Goal: Task Accomplishment & Management: Manage account settings

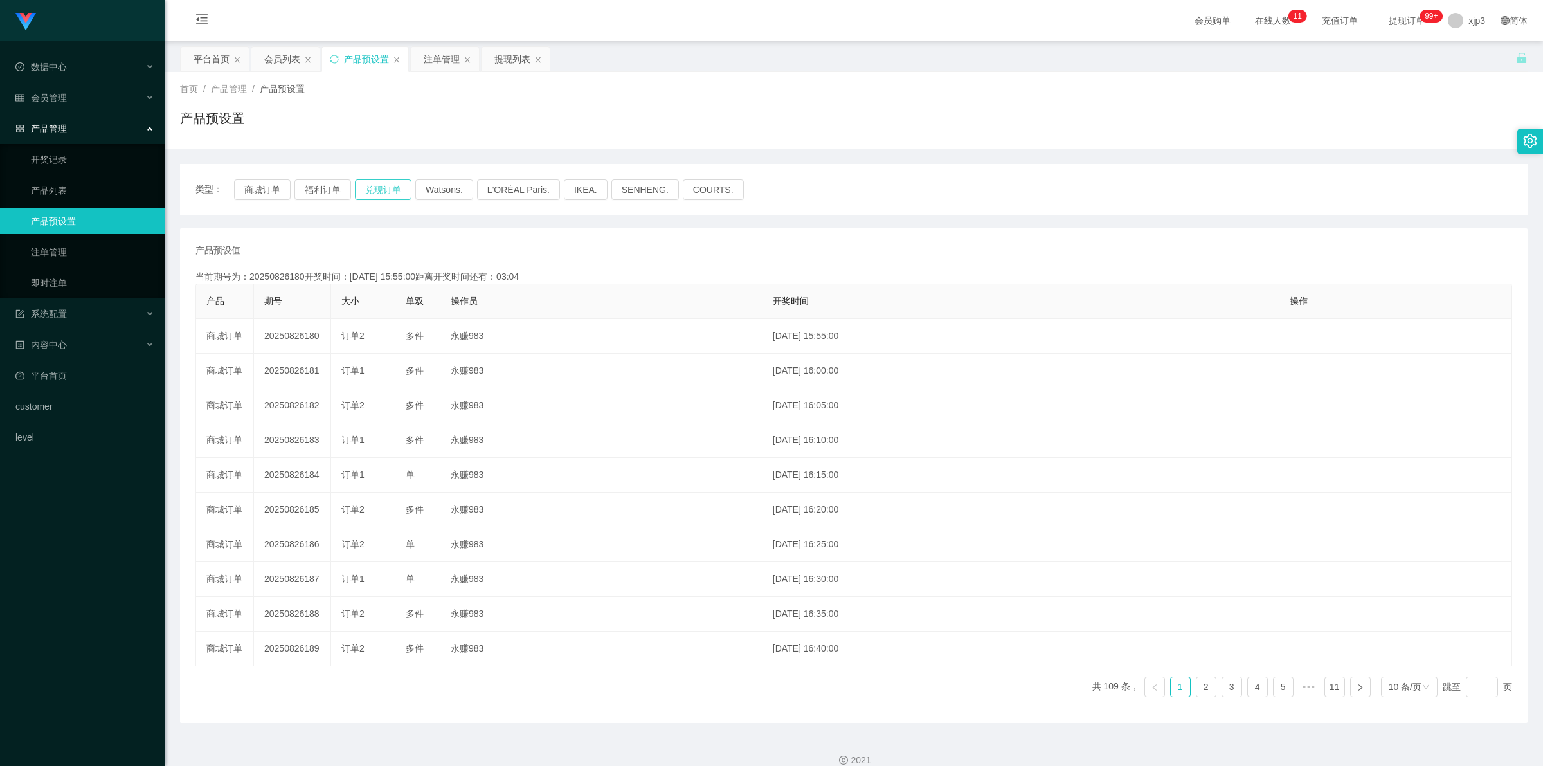
click at [376, 188] on button "兑现订单" at bounding box center [383, 189] width 57 height 21
click at [512, 59] on div "提现列表" at bounding box center [512, 59] width 36 height 24
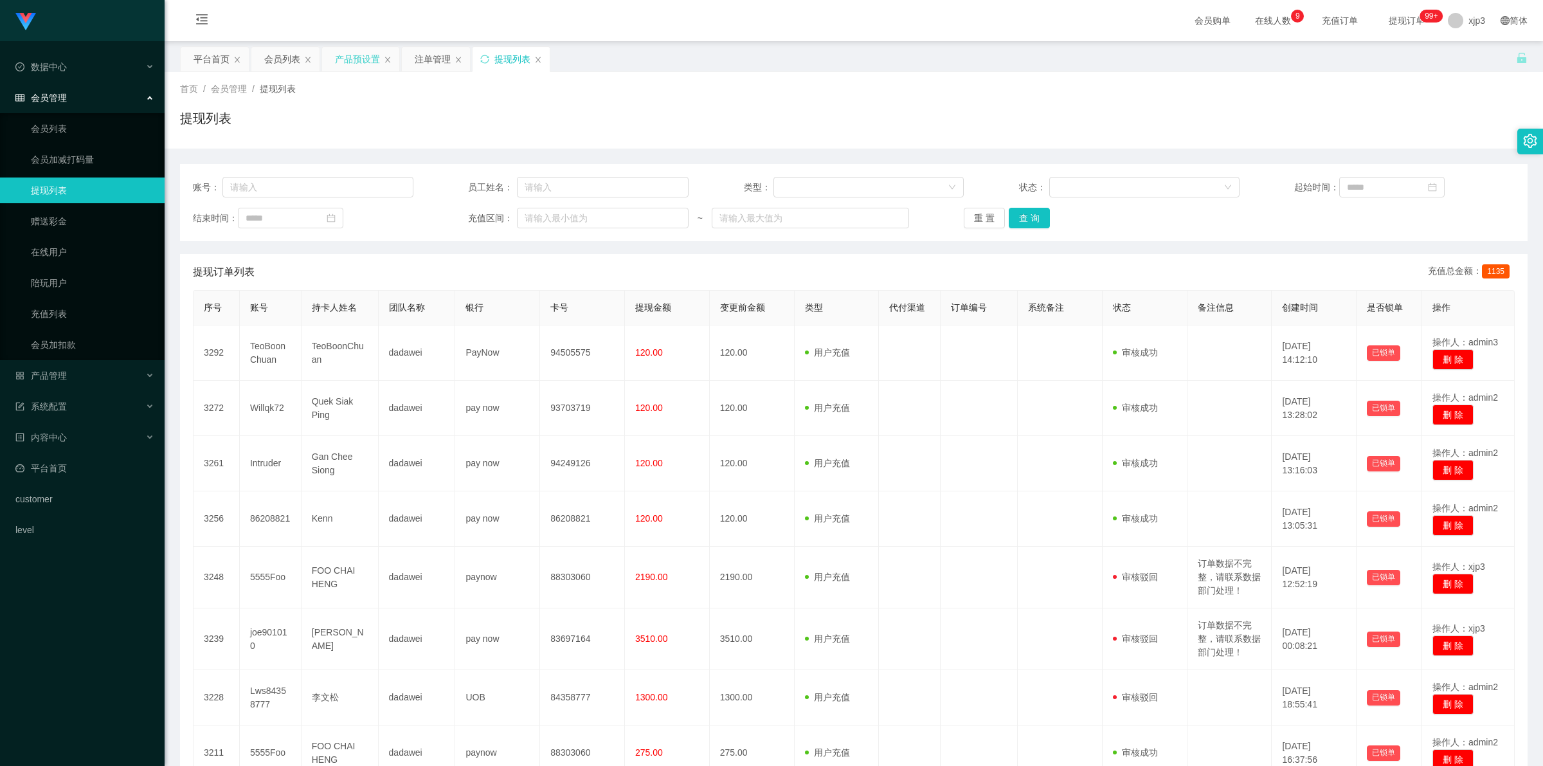
click at [350, 53] on div "产品预设置" at bounding box center [357, 59] width 45 height 24
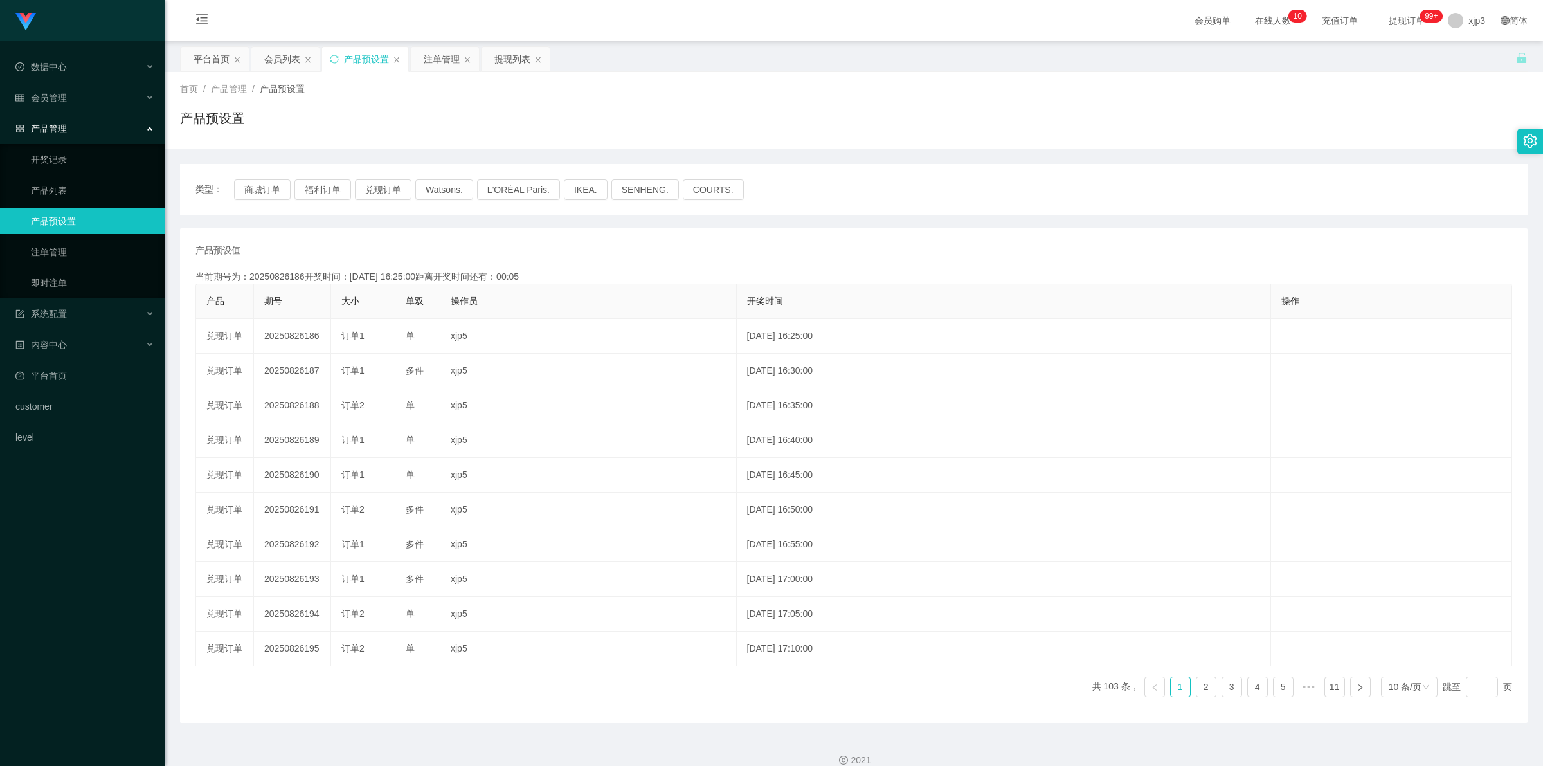
click at [367, 61] on div "产品预设置" at bounding box center [366, 59] width 45 height 24
click at [440, 65] on div "注单管理" at bounding box center [442, 59] width 36 height 24
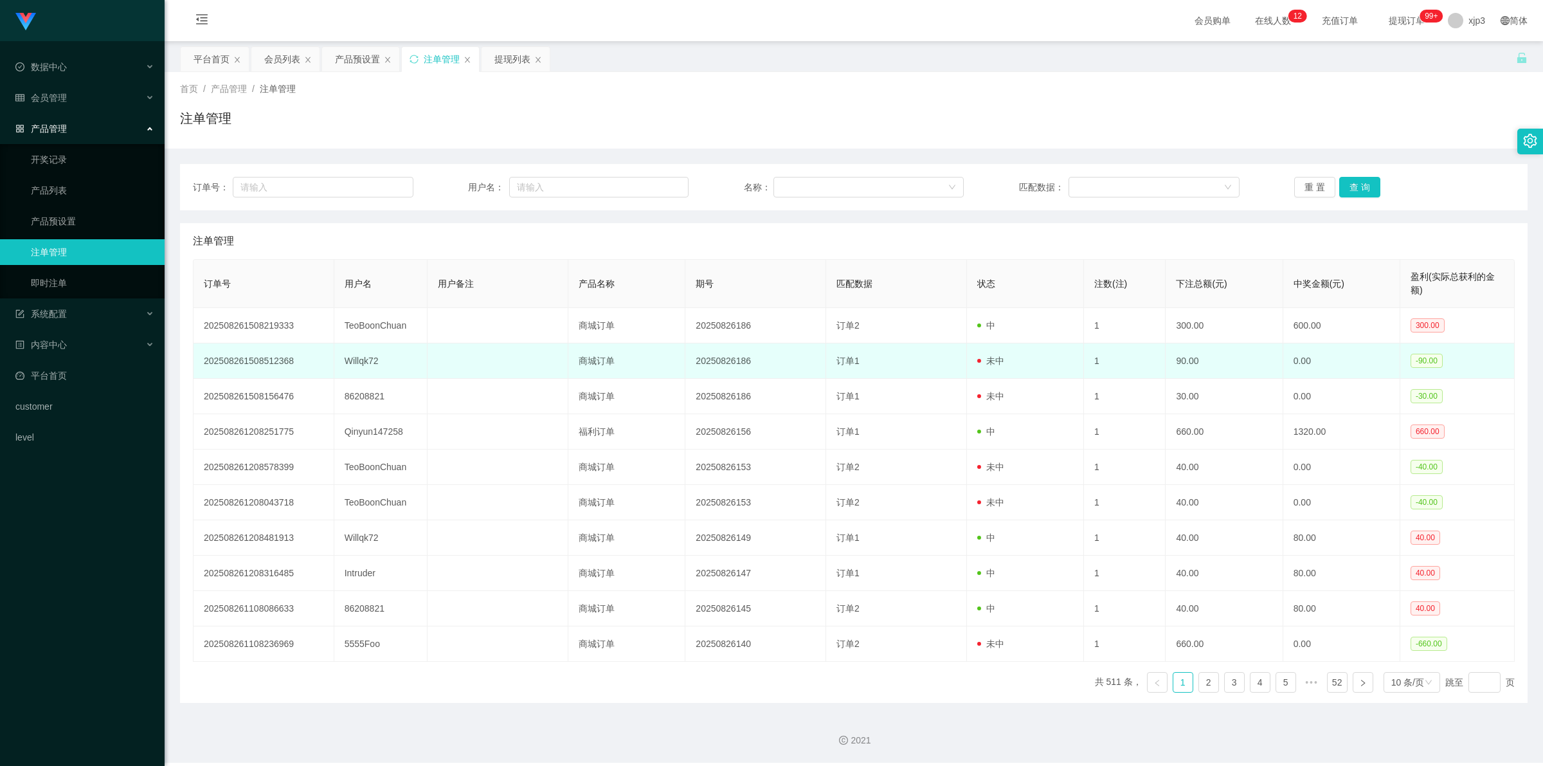
click at [354, 356] on td "Willqk72" at bounding box center [381, 360] width 94 height 35
copy td "Willqk72"
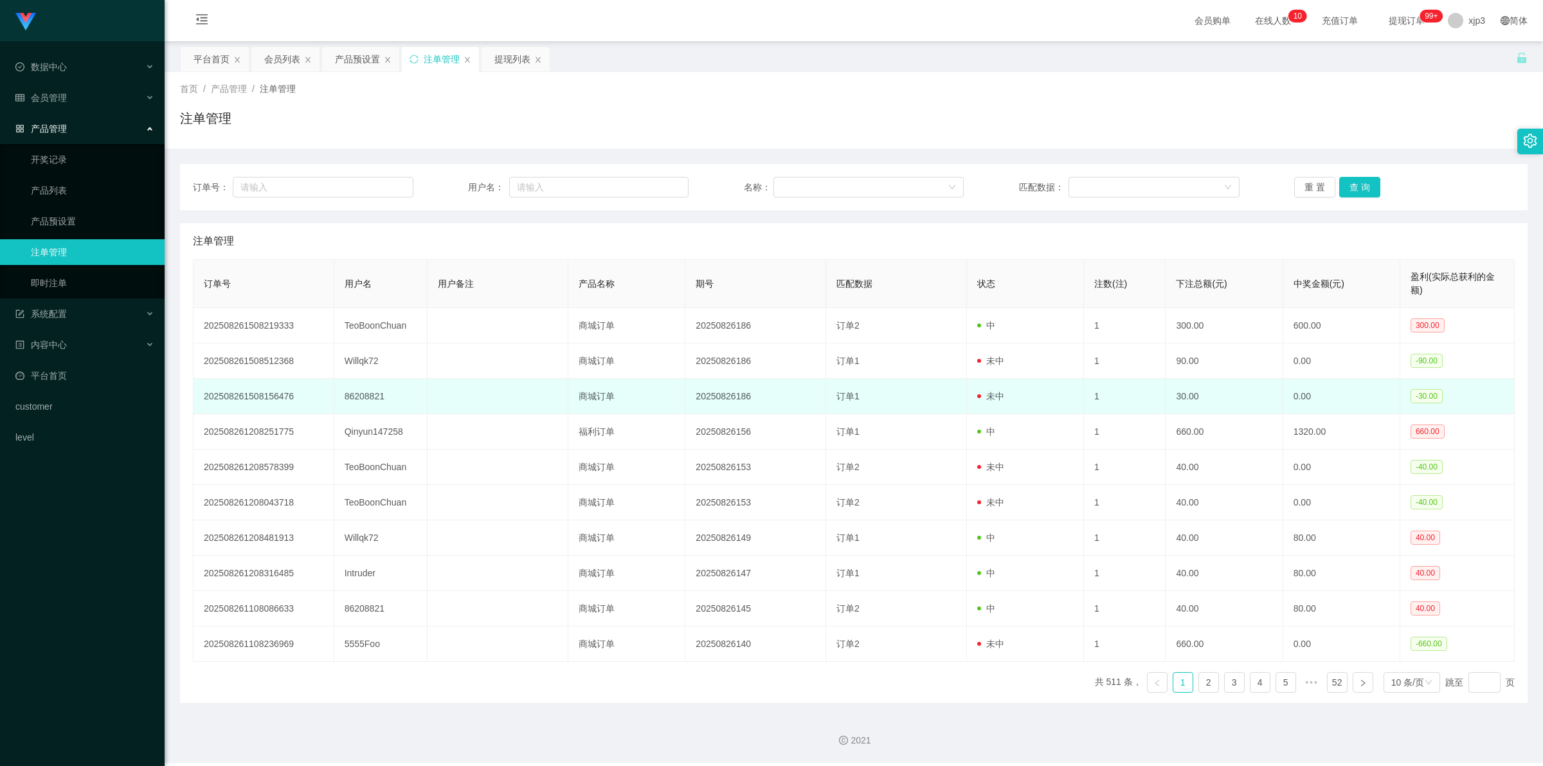
click at [347, 396] on td "86208821" at bounding box center [381, 396] width 94 height 35
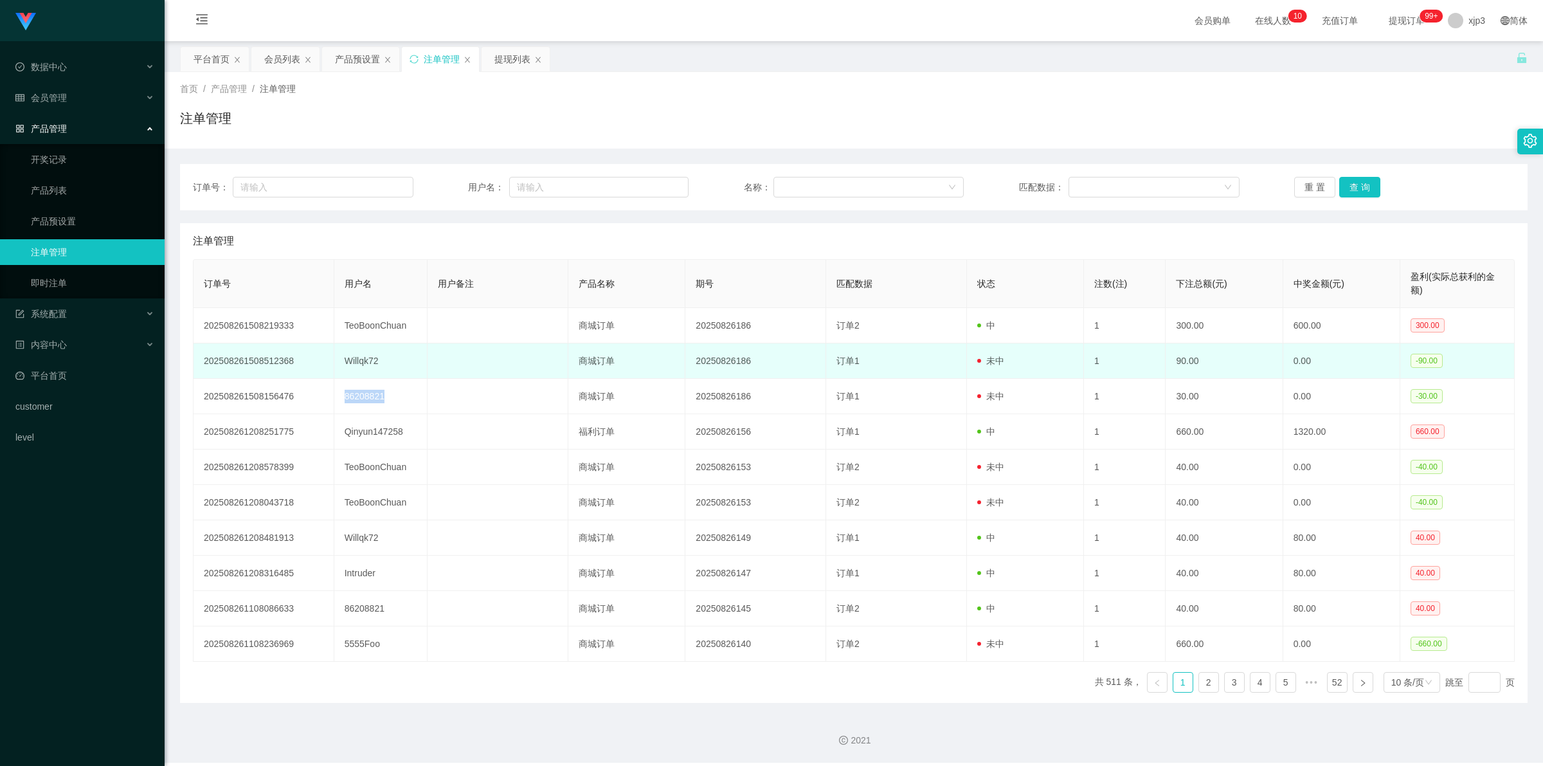
copy td "86208821"
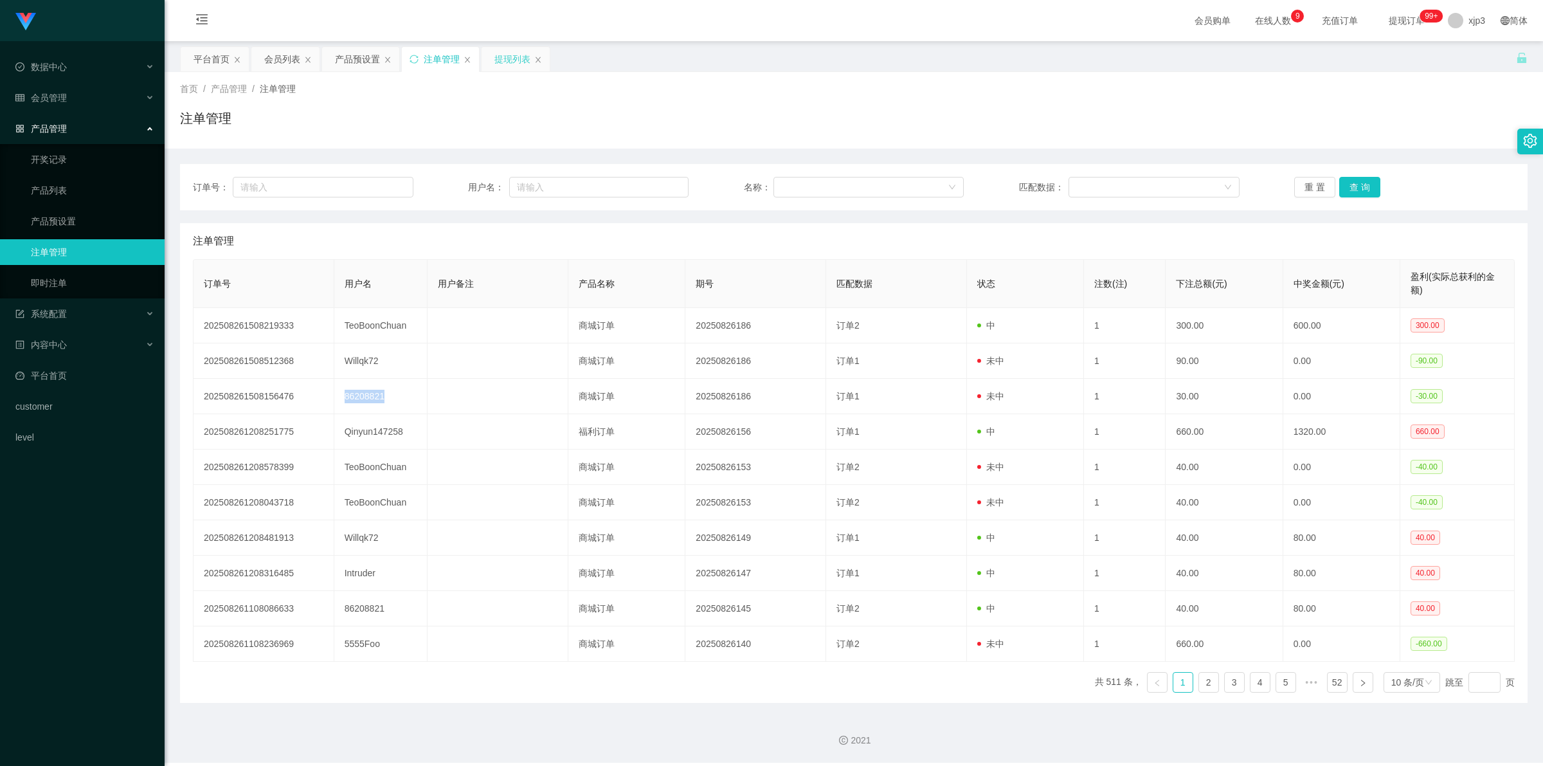
click at [509, 61] on div "提现列表" at bounding box center [512, 59] width 36 height 24
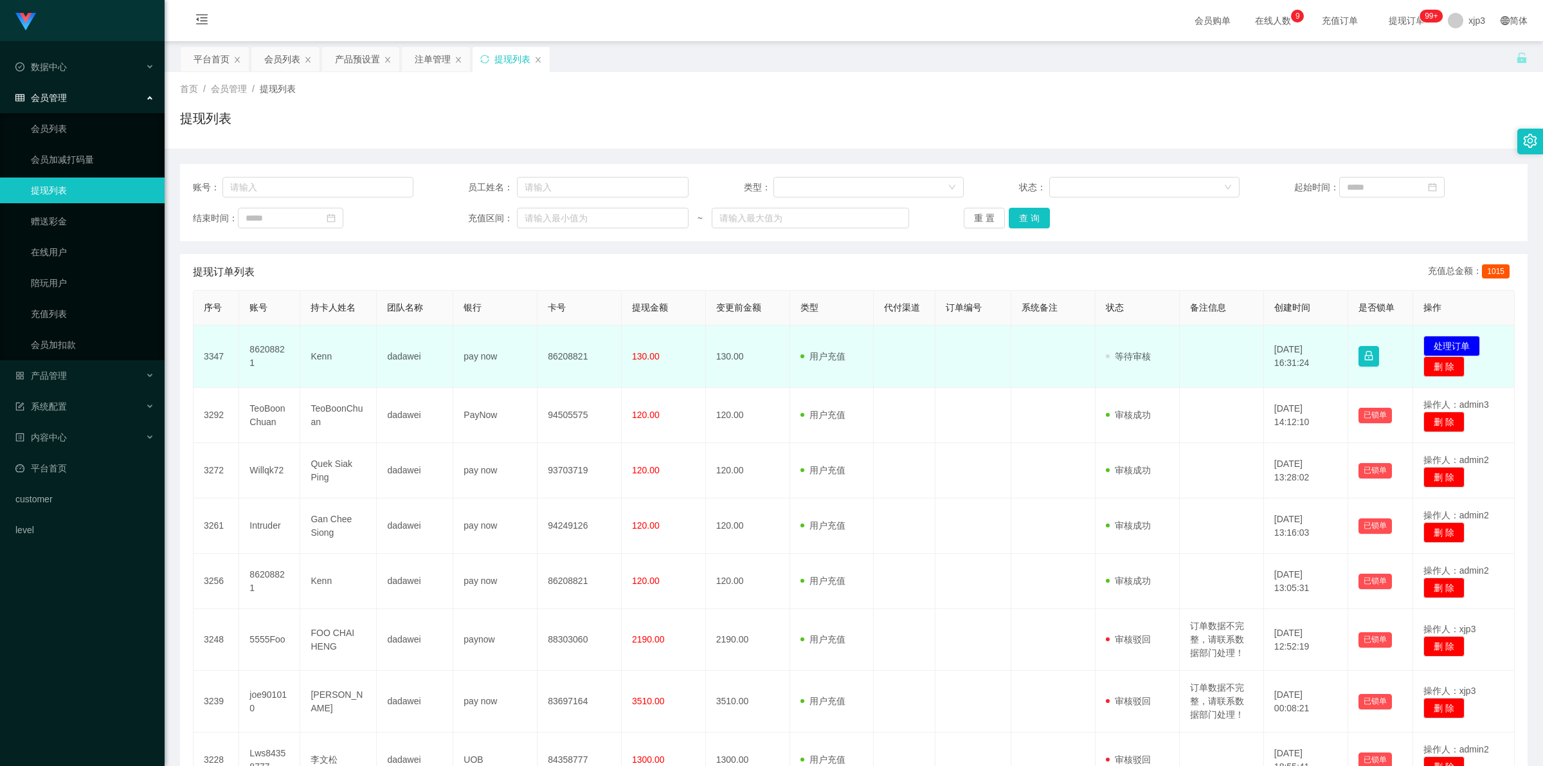
click at [285, 356] on td "86208821" at bounding box center [269, 356] width 61 height 62
copy td "86208821"
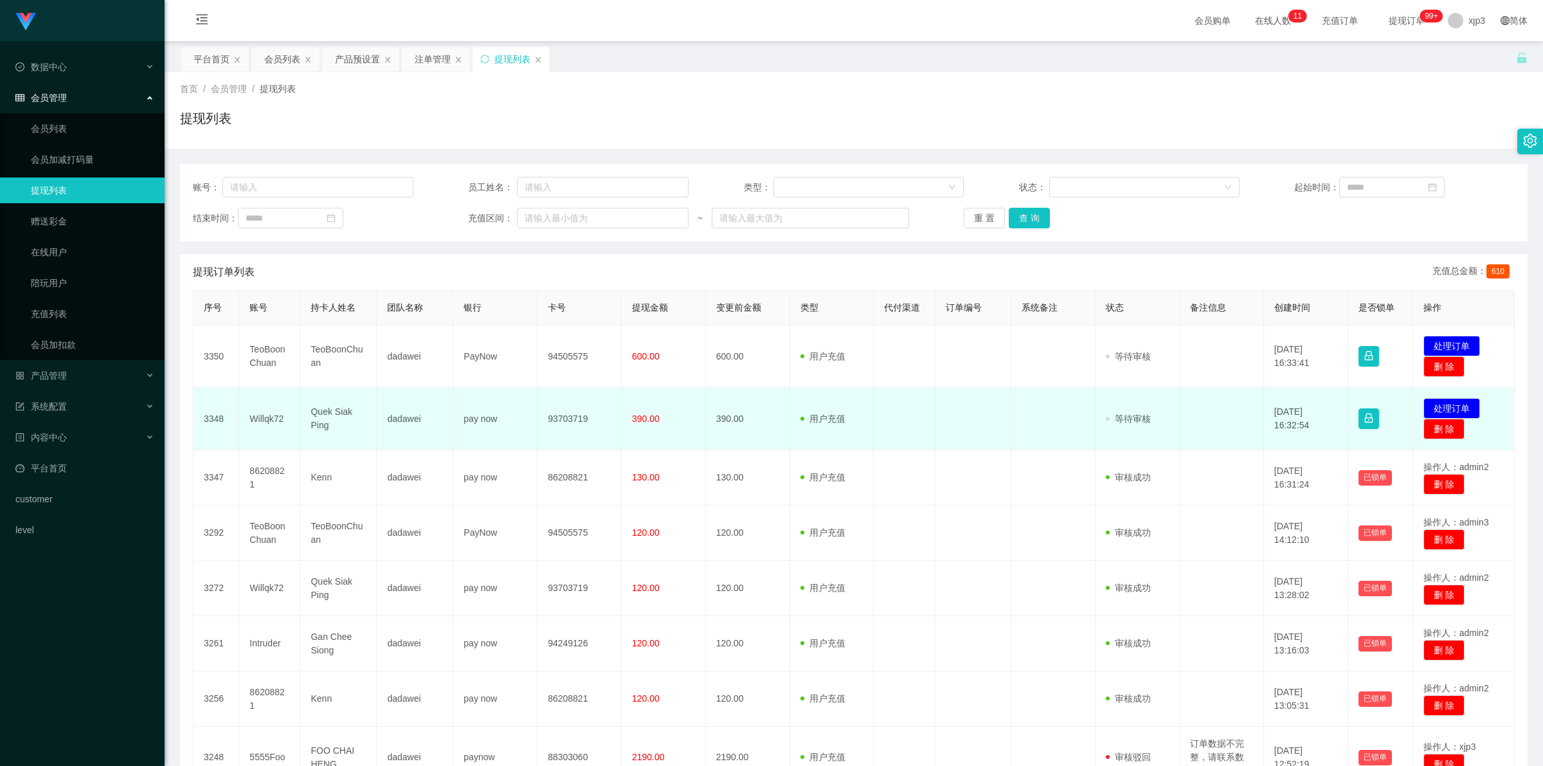
click at [265, 410] on td "Willqk72" at bounding box center [269, 419] width 61 height 62
copy td "Willqk72"
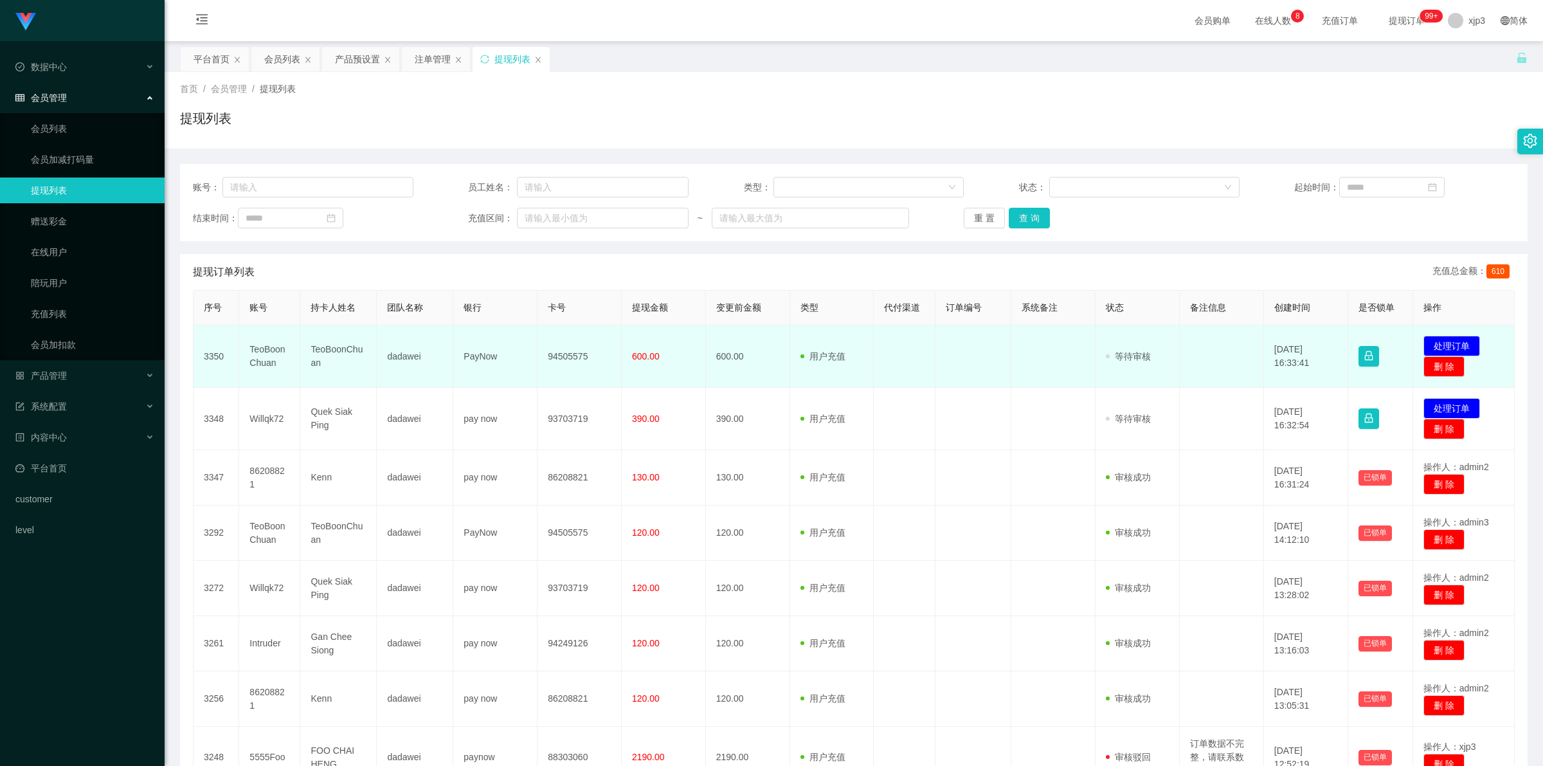
click at [256, 352] on td "TeoBoonChuan" at bounding box center [269, 356] width 61 height 62
copy td "TeoBoonChuan"
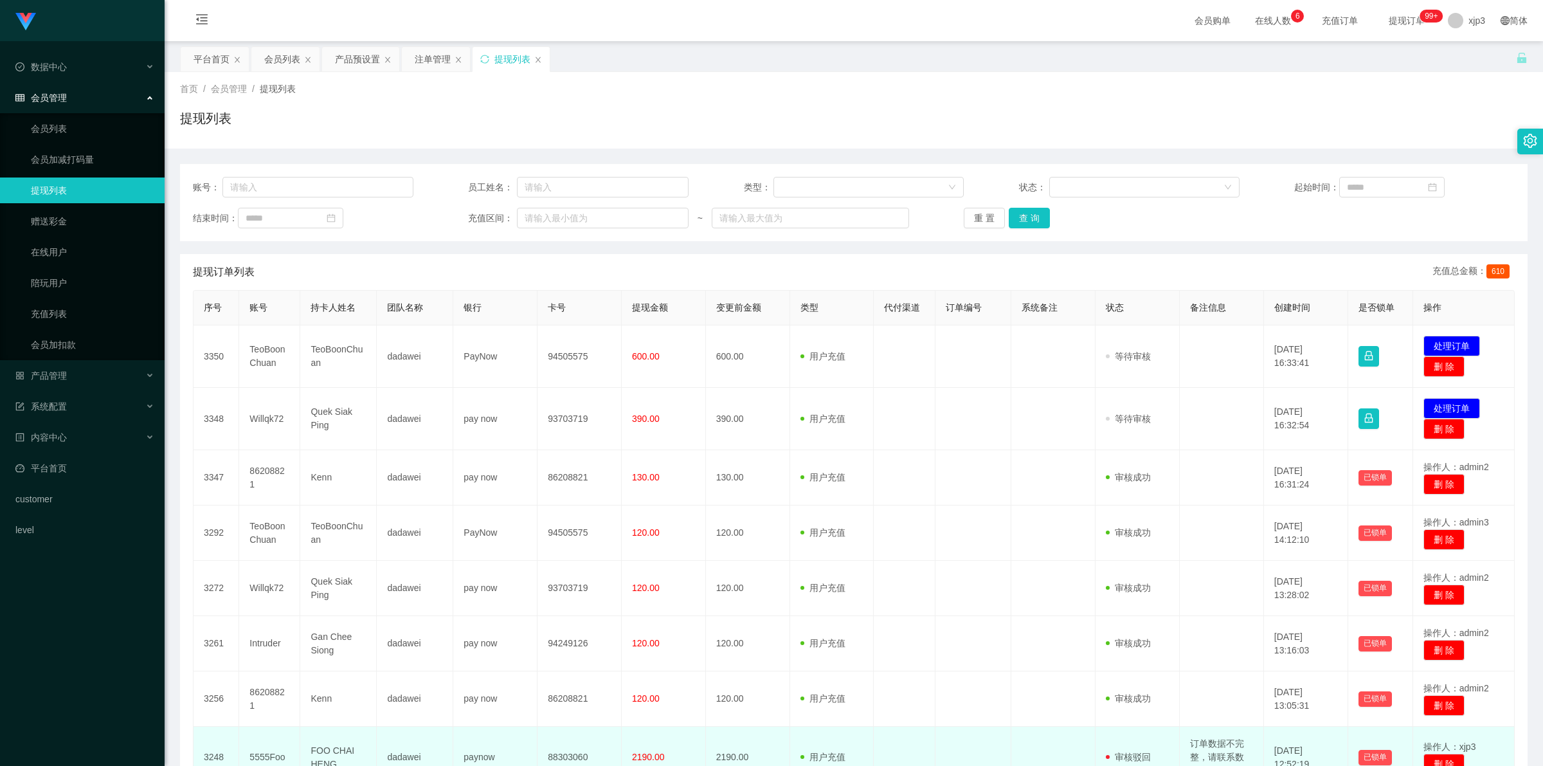
click at [1211, 749] on td "订单数据不完整，请联系数据部门处理！" at bounding box center [1222, 758] width 84 height 62
copy td "订单数据不完整，请联系数据部门处理！"
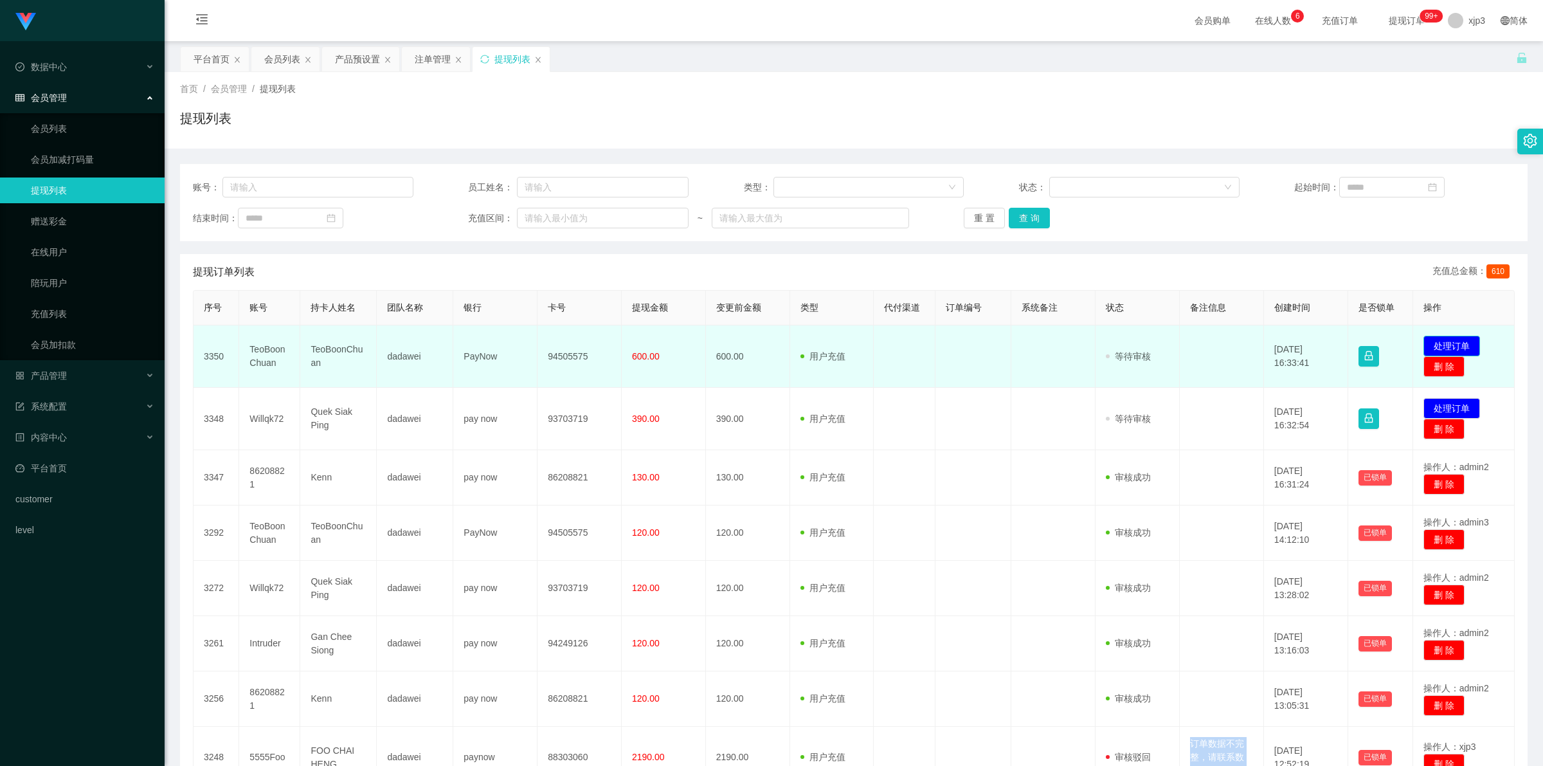
click at [1434, 345] on button "处理订单" at bounding box center [1452, 346] width 57 height 21
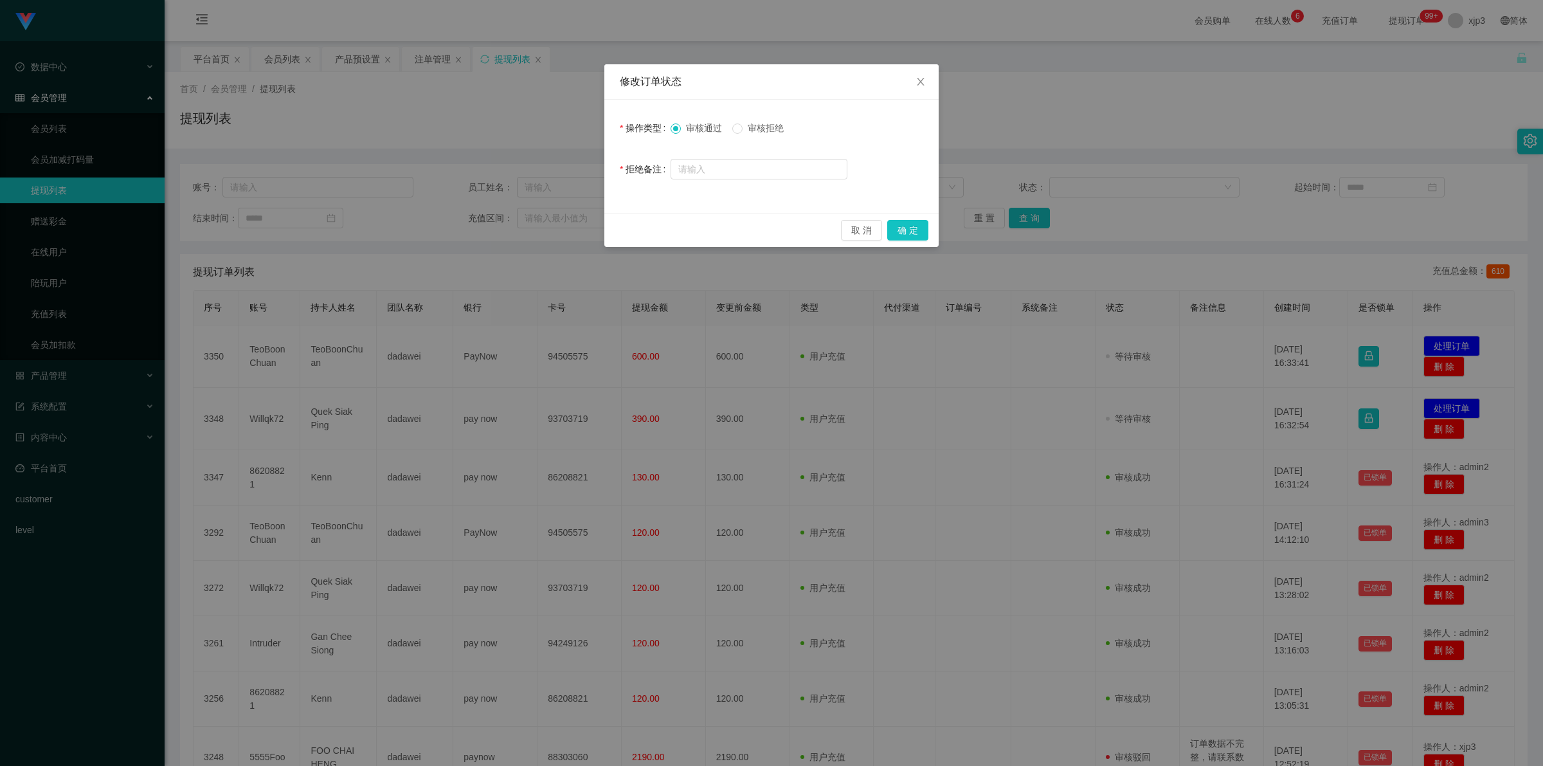
click at [746, 123] on span "审核拒绝" at bounding box center [766, 128] width 46 height 10
click at [725, 162] on input "text" at bounding box center [759, 169] width 177 height 21
paste input "订单数据不完整，请联系数据部门处理！"
click at [740, 168] on input "订单数据不完整，请联系数据部门处理！" at bounding box center [759, 169] width 177 height 21
type input "订单数据异常，请联系数据部门处理！"
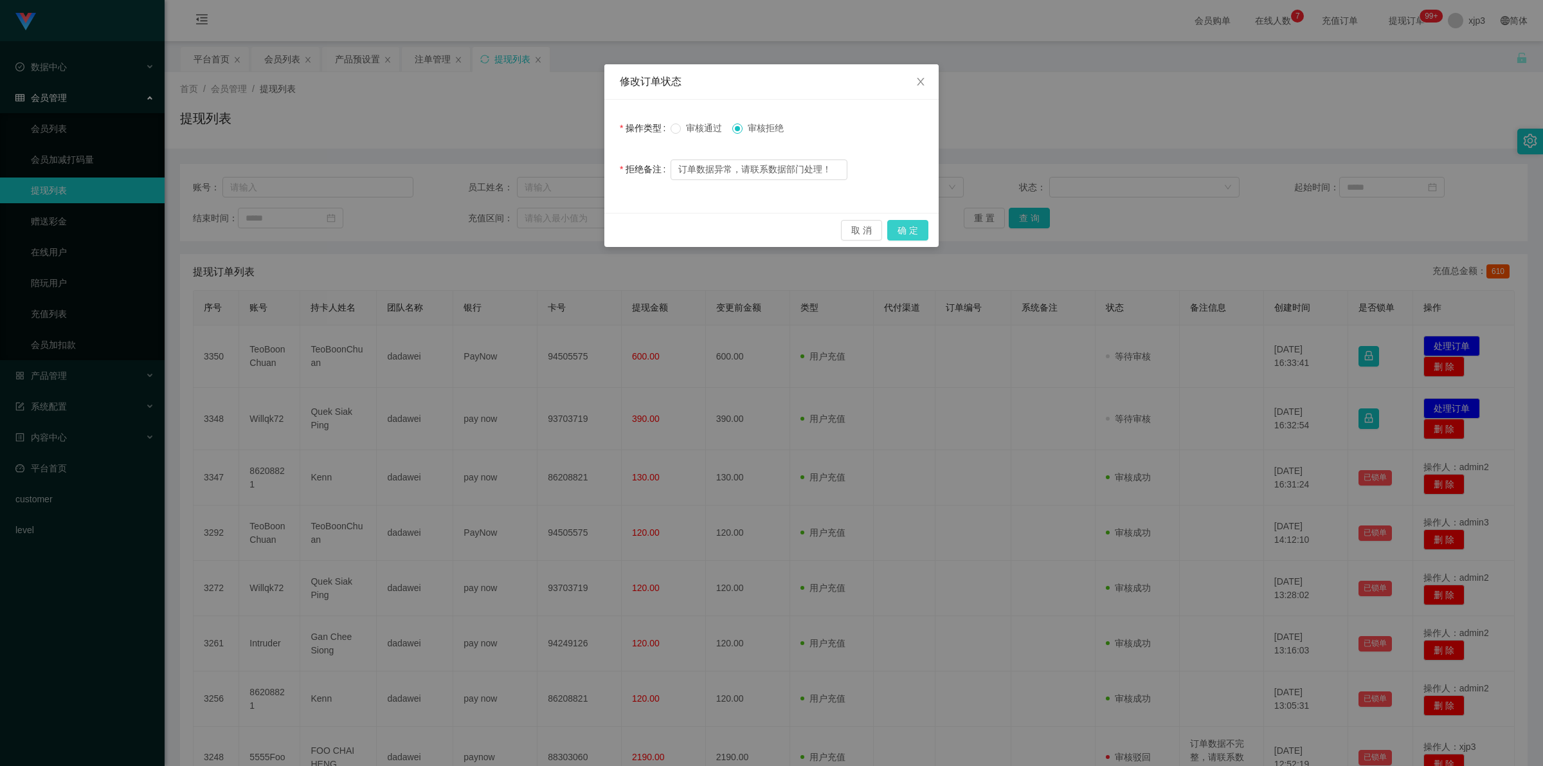
click at [908, 231] on button "确 定" at bounding box center [907, 230] width 41 height 21
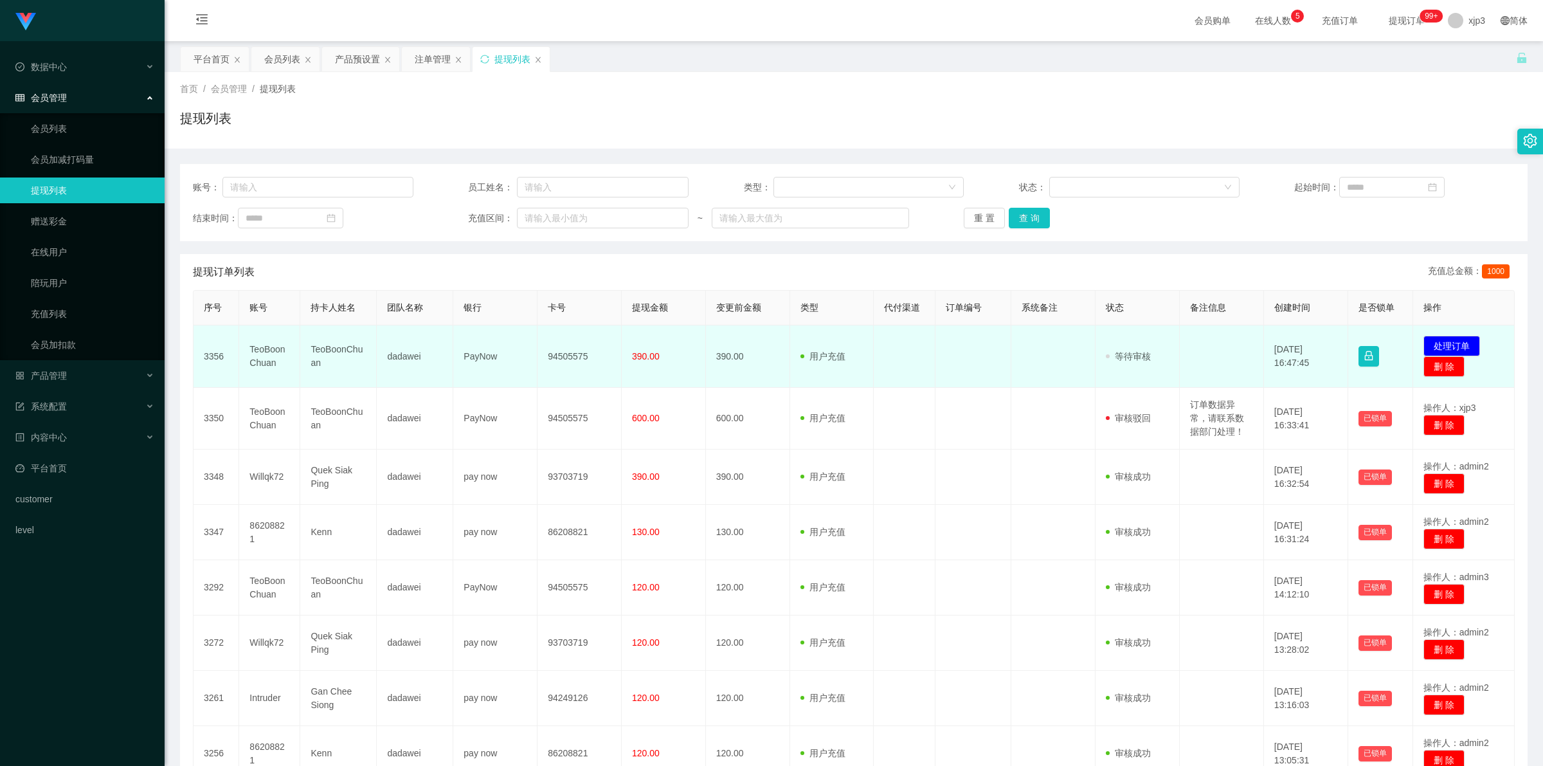
click at [268, 354] on td "TeoBoonChuan" at bounding box center [269, 356] width 61 height 62
copy td "TeoBoonChuan"
